Goal: Task Accomplishment & Management: Manage account settings

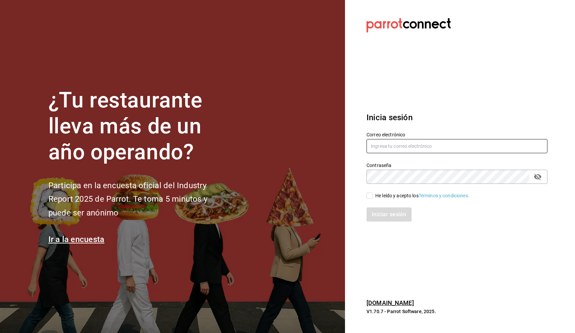
type input "[EMAIL_ADDRESS][DOMAIN_NAME]"
click at [372, 196] on input "He leído y acepto los Términos y condiciones." at bounding box center [370, 195] width 6 height 6
checkbox input "true"
click at [381, 213] on button "Iniciar sesión" at bounding box center [390, 214] width 46 height 14
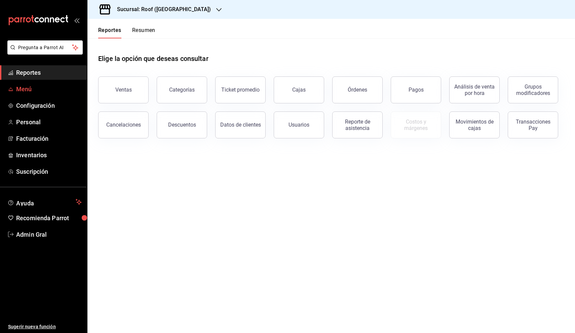
click at [34, 87] on span "Menú" at bounding box center [49, 88] width 66 height 9
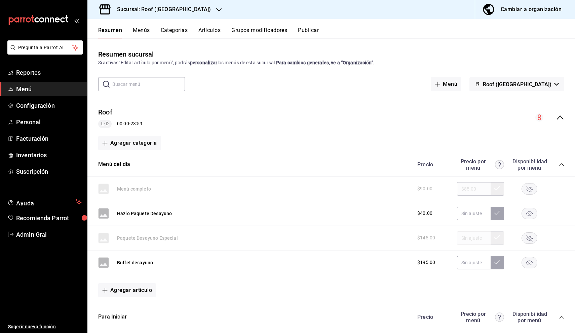
click at [214, 33] on button "Artículos" at bounding box center [209, 32] width 22 height 11
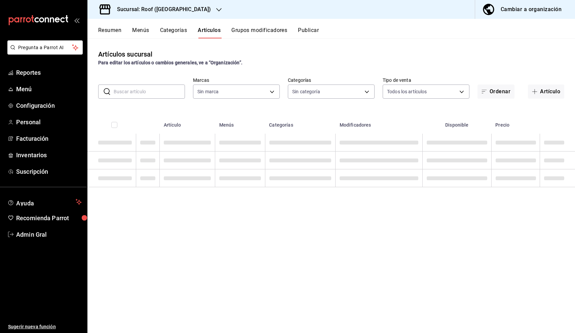
type input "f955a4cd-8b55-4cf0-a58d-af3b50c6e45e"
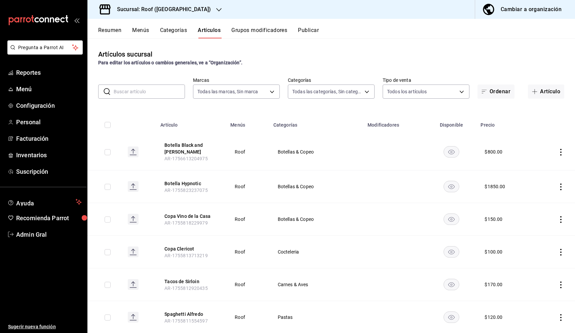
type input "947ffdbc-cc80-4cb2-9811-b80ab4296b39,9d7db79b-6f27-410c-b83c-dcc6ff9c6244,e6891…"
click at [555, 93] on button "Artículo" at bounding box center [546, 91] width 36 height 14
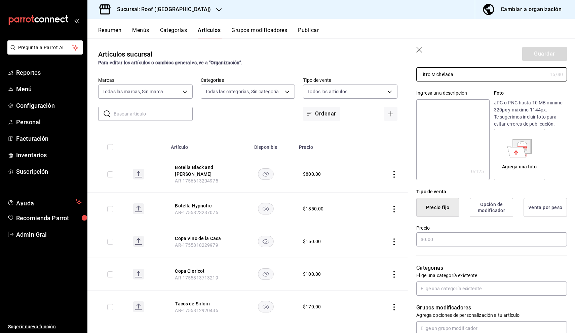
scroll to position [49, 0]
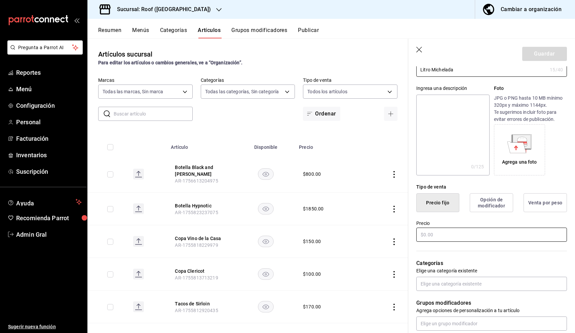
type input "Litro Michelada"
click at [471, 233] on input "text" at bounding box center [491, 234] width 151 height 14
type input "$99.00"
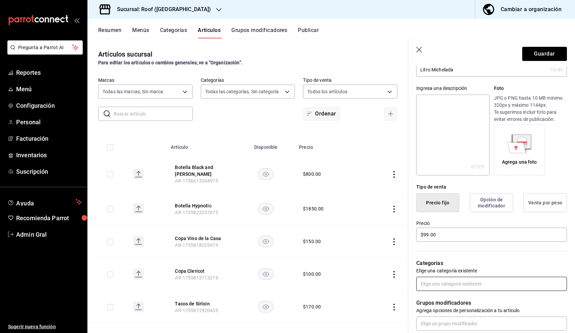
click at [493, 287] on input "text" at bounding box center [491, 283] width 151 height 14
type input "Litros"
click at [488, 303] on li "Litros" at bounding box center [491, 298] width 151 height 11
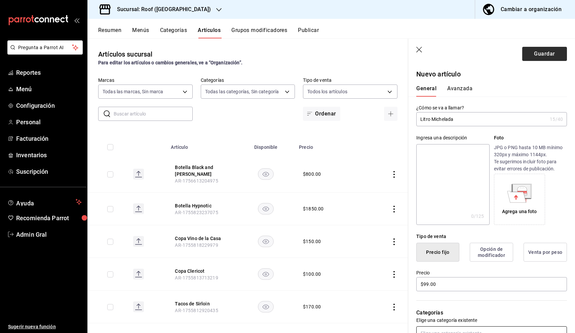
scroll to position [0, 0]
click at [551, 54] on button "Guardar" at bounding box center [544, 54] width 45 height 14
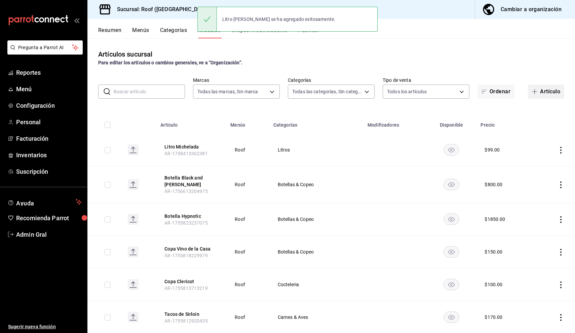
click at [543, 94] on button "Artículo" at bounding box center [546, 91] width 36 height 14
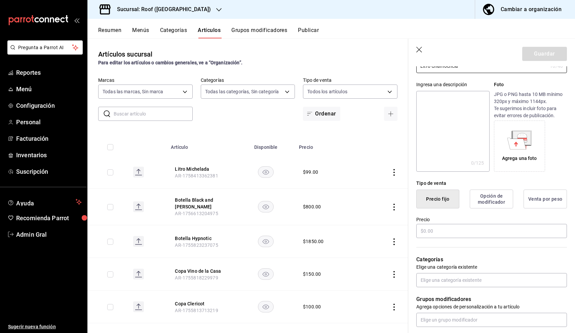
scroll to position [67, 0]
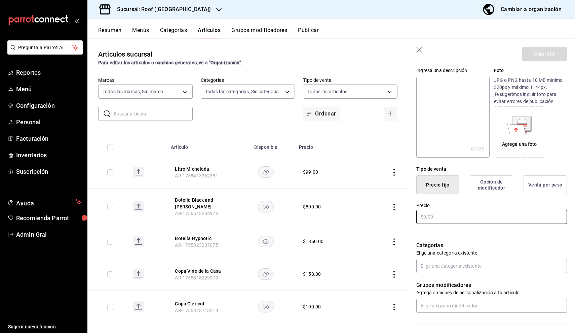
type input "Litro Chamochela"
click at [511, 215] on input "text" at bounding box center [491, 216] width 151 height 14
type input "$99.00"
click at [488, 264] on input "text" at bounding box center [491, 266] width 151 height 14
type input "Litros"
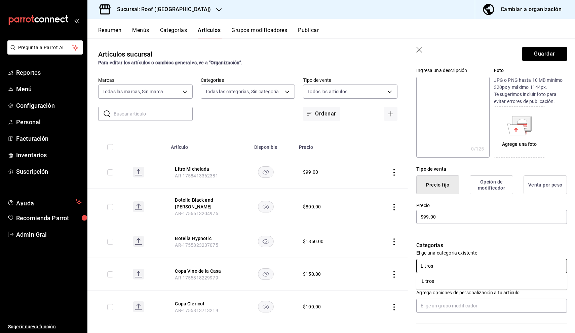
click at [473, 285] on li "Litros" at bounding box center [491, 280] width 151 height 11
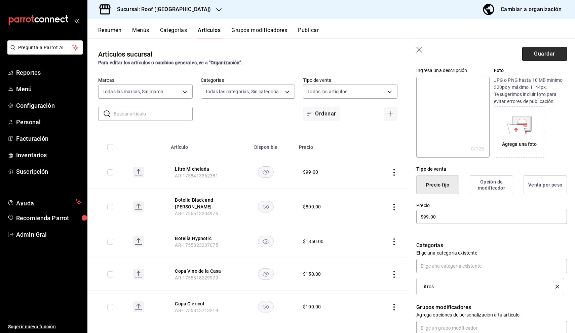
click at [536, 51] on button "Guardar" at bounding box center [544, 54] width 45 height 14
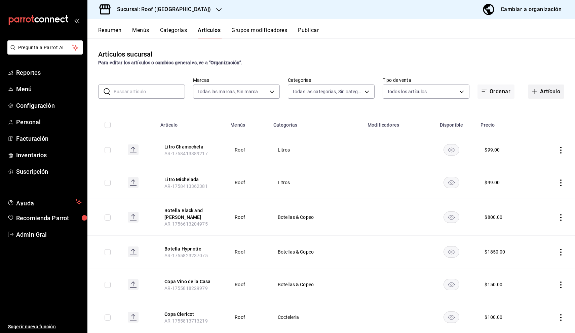
click at [545, 95] on button "Artículo" at bounding box center [546, 91] width 36 height 14
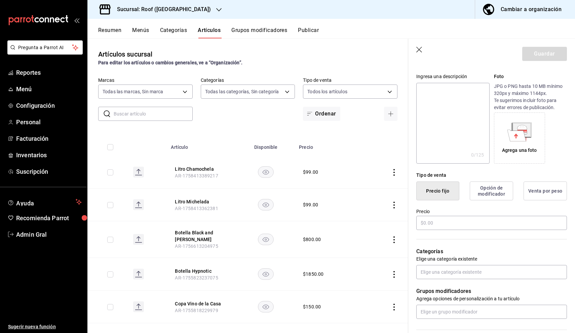
scroll to position [83, 0]
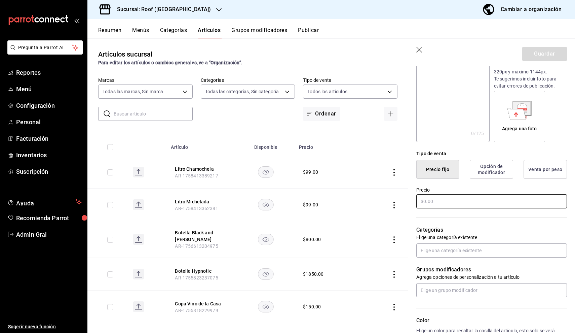
type input "Litro Cerveza"
click at [515, 201] on input "text" at bounding box center [491, 201] width 151 height 14
type input "$99.00"
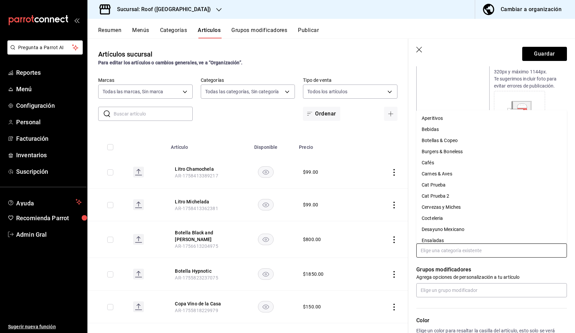
click at [480, 256] on input "text" at bounding box center [491, 250] width 151 height 14
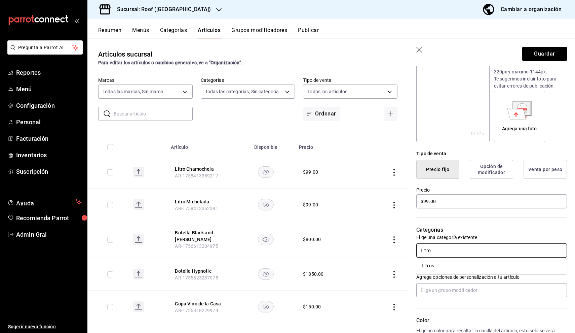
type input "Litros"
click at [476, 269] on li "Litros" at bounding box center [491, 265] width 151 height 11
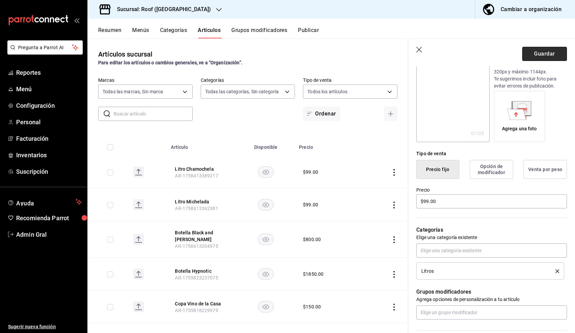
click at [527, 51] on button "Guardar" at bounding box center [544, 54] width 45 height 14
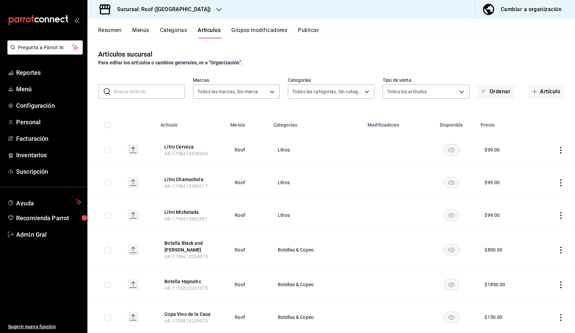
click at [271, 29] on button "Grupos modificadores" at bounding box center [259, 32] width 56 height 11
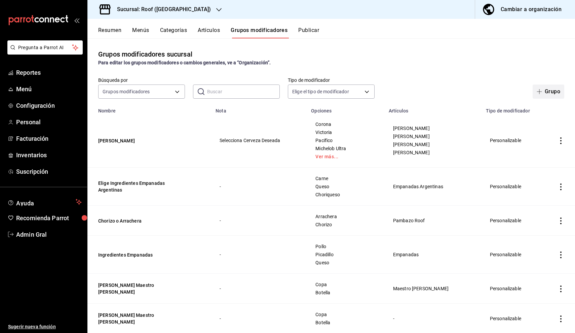
click at [550, 91] on button "Grupo" at bounding box center [549, 91] width 32 height 14
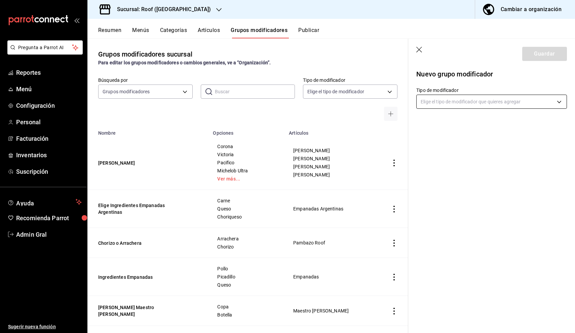
click at [511, 101] on body "Pregunta a Parrot AI Reportes Menú Configuración Personal Facturación Inventari…" at bounding box center [287, 166] width 575 height 333
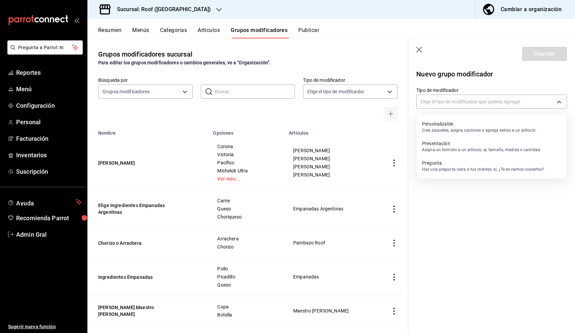
click at [541, 131] on li "Personalizable Crea paquetes, asigna opciones o agrega extras a un artículo." at bounding box center [492, 127] width 150 height 20
type input "CUSTOMIZABLE"
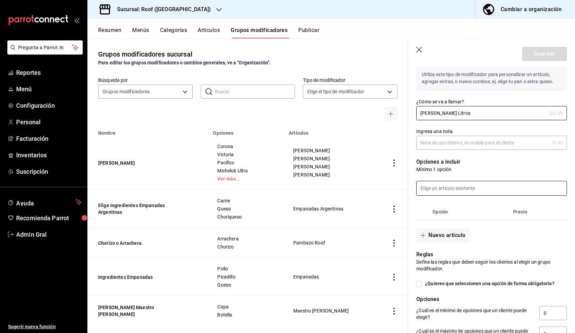
scroll to position [81, 0]
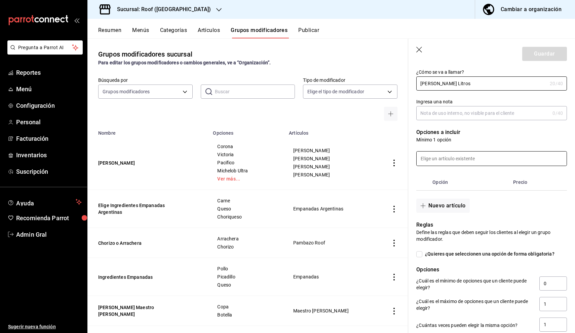
type input "[PERSON_NAME] Litros"
click at [474, 156] on input at bounding box center [492, 158] width 150 height 14
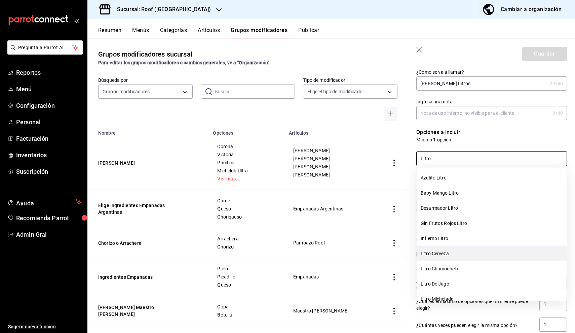
click at [463, 255] on li "Litro Cerveza" at bounding box center [492, 253] width 150 height 15
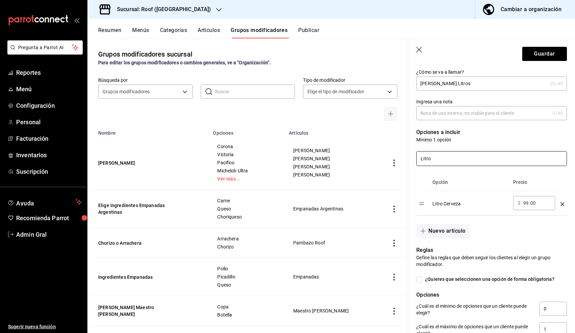
click at [462, 162] on input "Litro" at bounding box center [492, 158] width 150 height 14
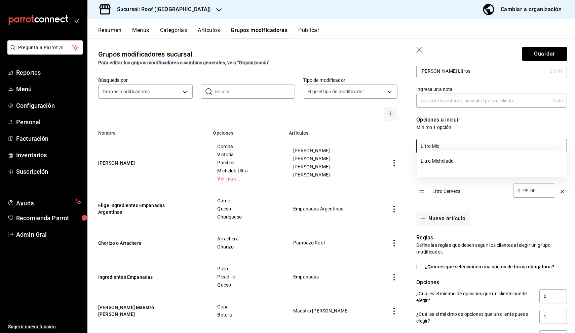
scroll to position [76, 0]
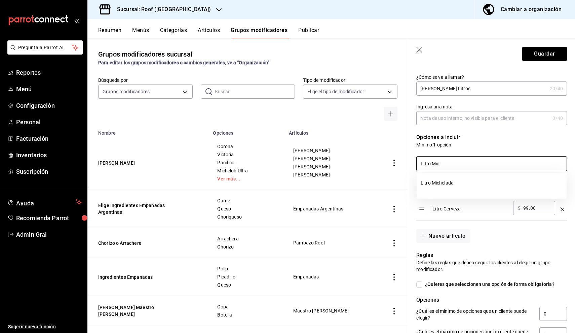
type input "Litro Mic"
click at [562, 209] on icon "optionsTable" at bounding box center [563, 209] width 4 height 4
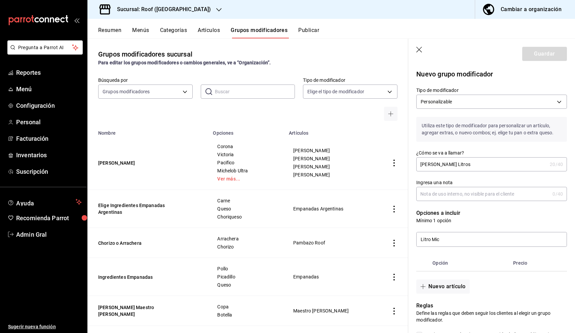
scroll to position [0, 0]
click at [417, 51] on icon "button" at bounding box center [419, 50] width 7 height 7
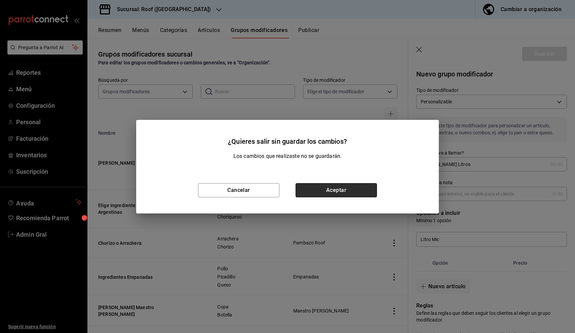
click at [355, 189] on button "Aceptar" at bounding box center [336, 190] width 81 height 14
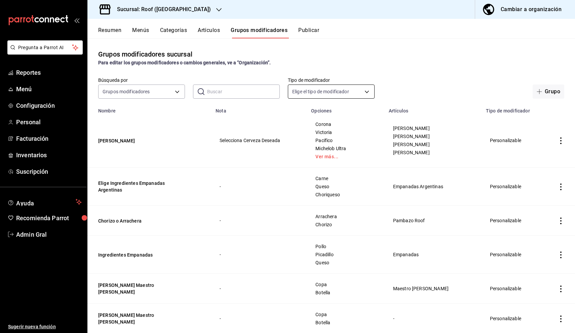
click at [347, 88] on body "Pregunta a Parrot AI Reportes Menú Configuración Personal Facturación Inventari…" at bounding box center [287, 166] width 575 height 333
click at [428, 59] on div at bounding box center [287, 166] width 575 height 333
click at [558, 90] on button "Grupo" at bounding box center [549, 91] width 32 height 14
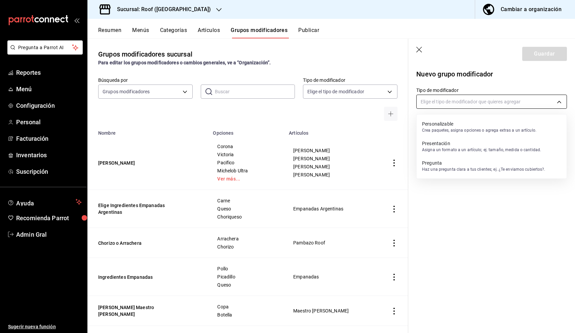
click at [495, 107] on body "Pregunta a Parrot AI Reportes Menú Configuración Personal Facturación Inventari…" at bounding box center [287, 166] width 575 height 333
click at [510, 151] on p "Asigna un formato a un artículo; ej. tamaño, medida o cantidad." at bounding box center [481, 150] width 119 height 6
type input "PRESENTATION"
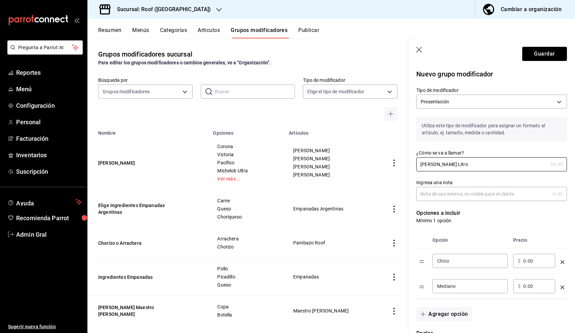
type input "[PERSON_NAME] Litro"
click at [485, 195] on input "Ingresa una nota" at bounding box center [482, 193] width 133 height 13
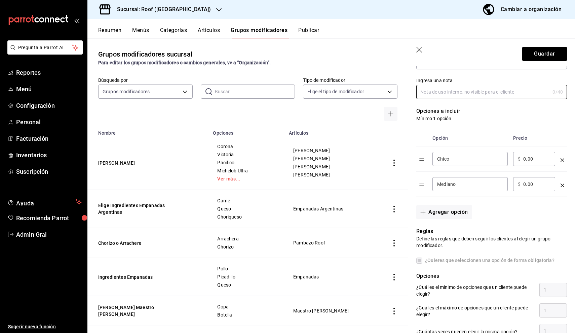
scroll to position [110, 0]
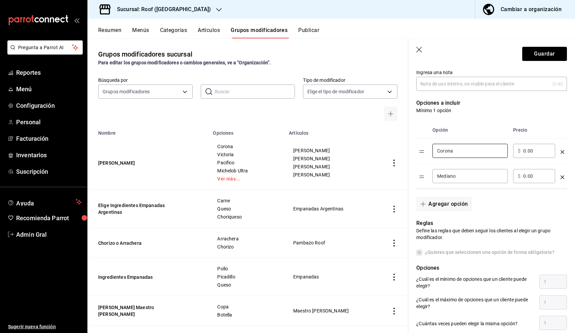
type input "Corona"
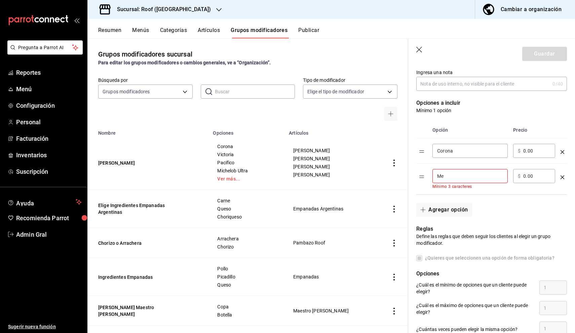
type input "M"
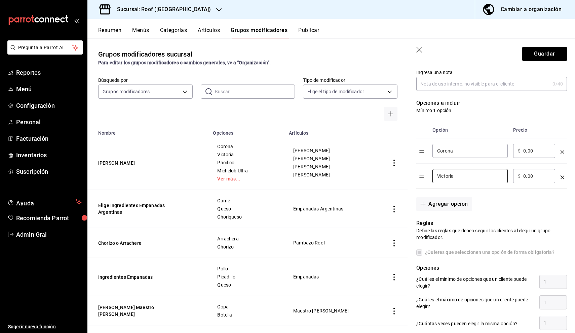
type input "Victoria"
click at [462, 193] on div "Agregar opción" at bounding box center [487, 200] width 159 height 22
click at [453, 202] on button "Agregar opción" at bounding box center [443, 204] width 55 height 14
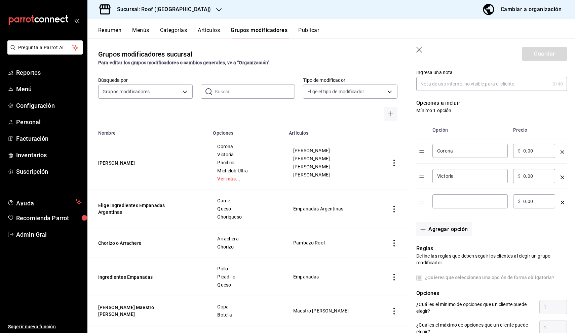
click at [457, 205] on div "​" at bounding box center [469, 201] width 75 height 14
type input "Pacifico"
click at [444, 231] on button "Agregar opción" at bounding box center [443, 229] width 55 height 14
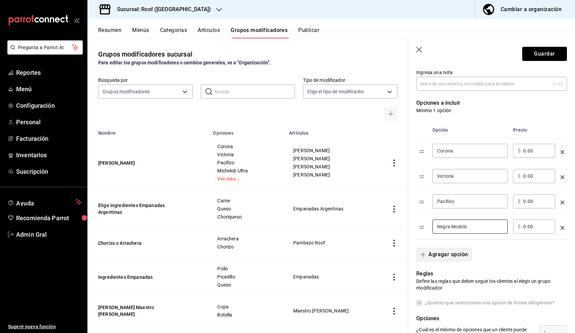
type input "Negra Modelo"
click at [449, 250] on button "Agregar opción" at bounding box center [443, 254] width 55 height 14
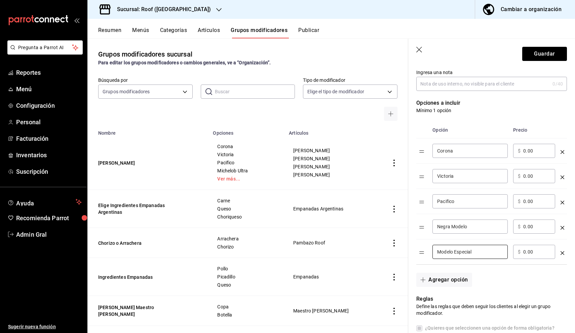
type input "Modelo Especial"
click at [528, 252] on input "0.00" at bounding box center [536, 251] width 27 height 7
type input "21.00"
click at [525, 224] on input "0.00" at bounding box center [536, 226] width 27 height 7
type input "21.00"
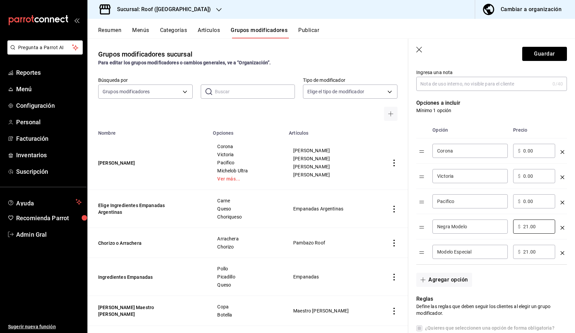
click at [556, 116] on div "Opción Precio Corona ​ ​ $ 0.00 ​ Victoria ​ ​ $ 0.00 ​ Pacifico ​ ​ $ 0.00 ​ N…" at bounding box center [487, 189] width 159 height 151
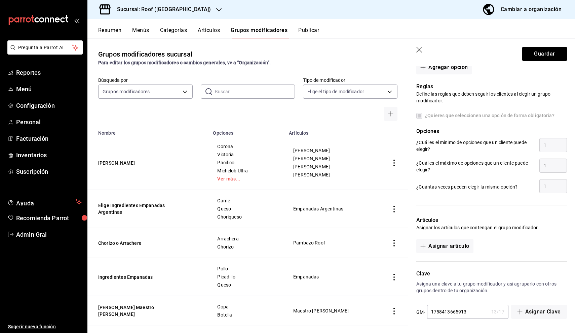
scroll to position [322, 0]
click at [452, 245] on button "Asignar artículo" at bounding box center [444, 246] width 57 height 14
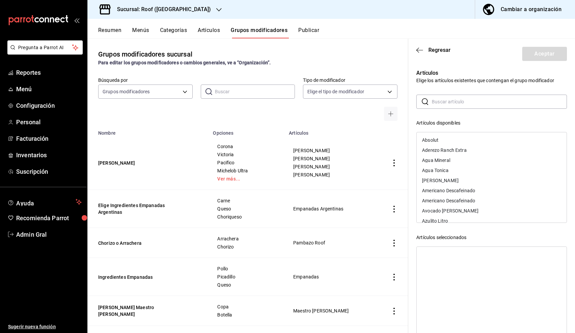
click at [458, 100] on input "text" at bounding box center [499, 101] width 135 height 13
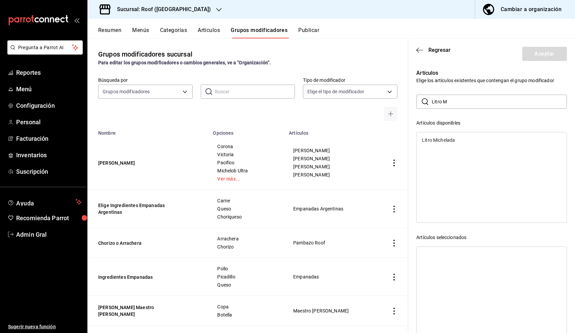
click at [447, 138] on div "Litro Michelada" at bounding box center [438, 140] width 33 height 5
click at [466, 100] on input "Litro M" at bounding box center [499, 101] width 135 height 13
click at [460, 142] on div "Litro Chamochela" at bounding box center [441, 140] width 38 height 5
click at [473, 101] on input "Litro Cha" at bounding box center [499, 101] width 135 height 13
type input "Litro Cer"
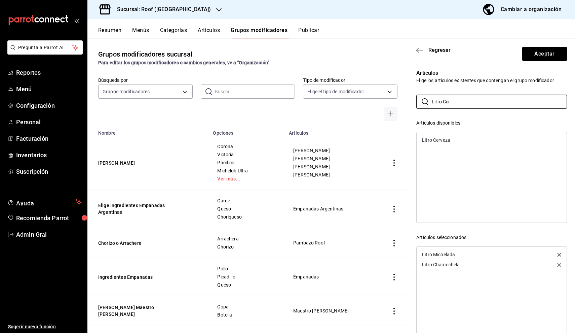
click at [446, 142] on div "Litro Cerveza" at bounding box center [436, 140] width 28 height 5
click at [531, 56] on button "Aceptar" at bounding box center [544, 54] width 45 height 14
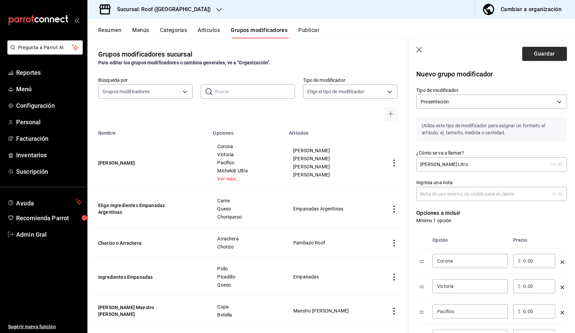
scroll to position [0, 0]
click at [538, 55] on button "Guardar" at bounding box center [544, 54] width 45 height 14
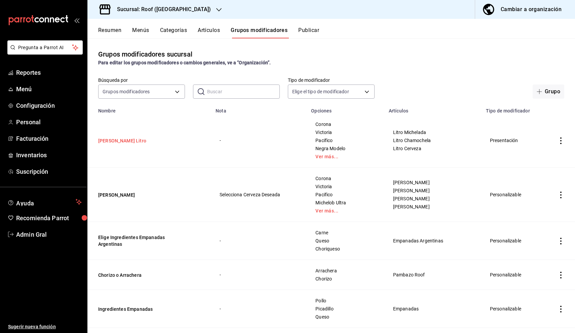
click at [151, 144] on button "[PERSON_NAME] Litro" at bounding box center [138, 140] width 81 height 7
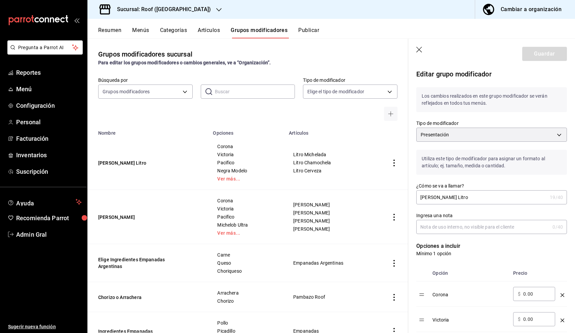
click at [457, 229] on input "Ingresa una nota" at bounding box center [482, 226] width 133 height 13
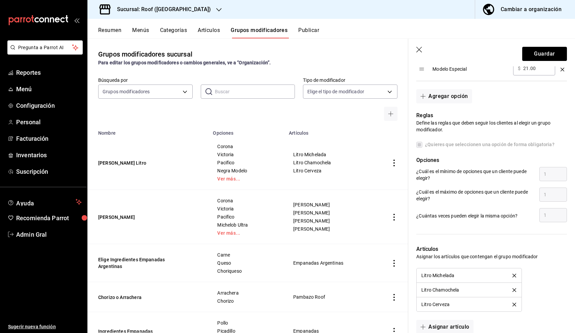
scroll to position [365, 0]
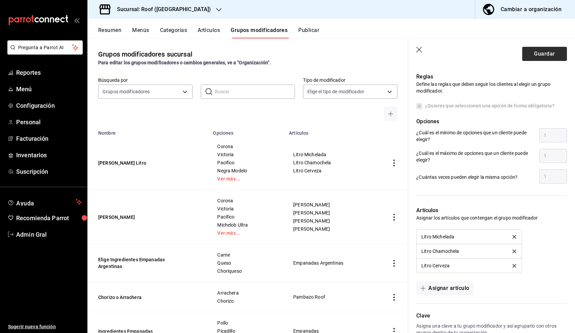
type input "Selecciona la cerveza deseada"
click at [555, 53] on button "Guardar" at bounding box center [544, 54] width 45 height 14
